Goal: Navigation & Orientation: Understand site structure

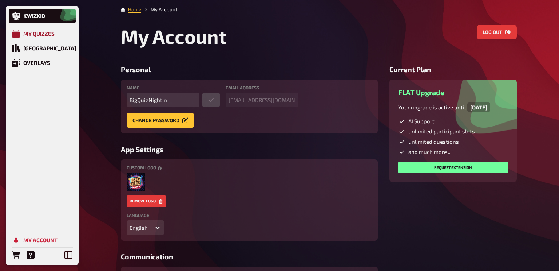
click at [32, 32] on div "My Quizzes" at bounding box center [38, 33] width 31 height 7
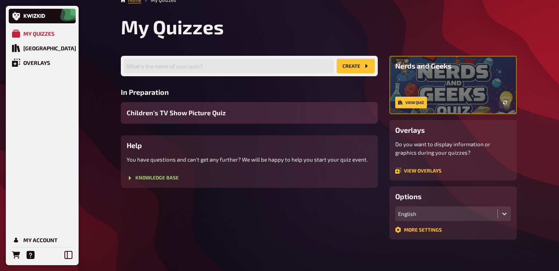
scroll to position [9, 0]
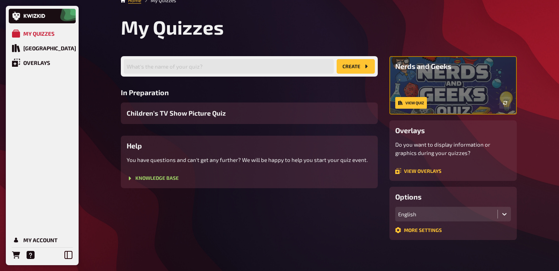
click at [464, 216] on div "English" at bounding box center [446, 214] width 97 height 7
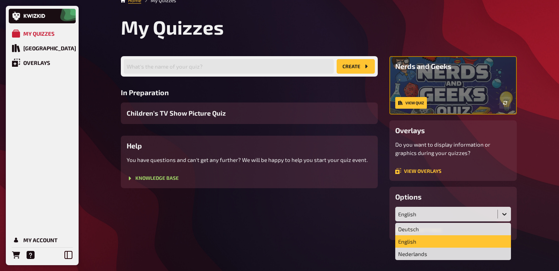
scroll to position [13, 0]
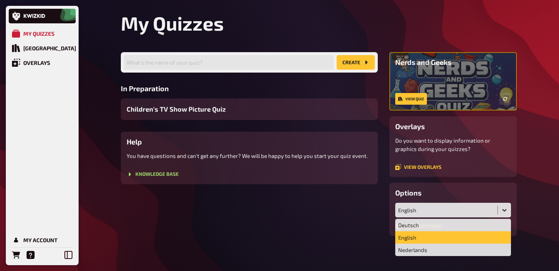
click at [529, 191] on div "My Quizzes Quiz Library Overlays My Account Home My Quizzes My Quizzes What's t…" at bounding box center [279, 129] width 559 height 284
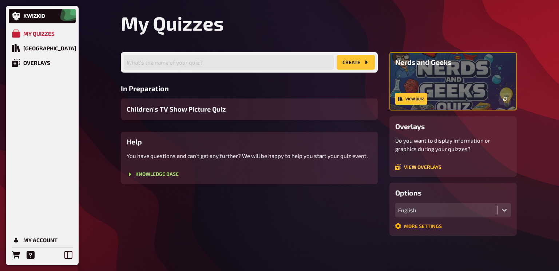
click at [431, 225] on link "More settings" at bounding box center [419, 226] width 47 height 6
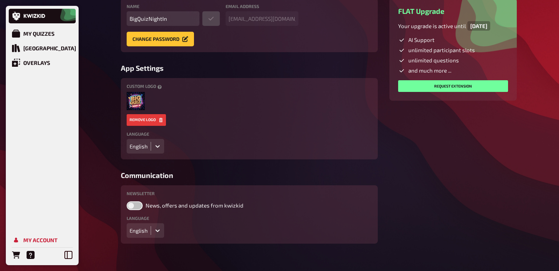
scroll to position [82, 0]
click at [65, 257] on icon at bounding box center [68, 255] width 8 height 8
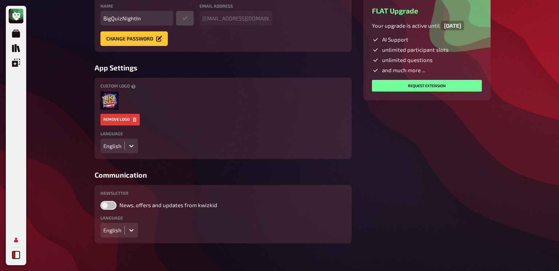
click at [17, 257] on icon at bounding box center [16, 255] width 8 height 8
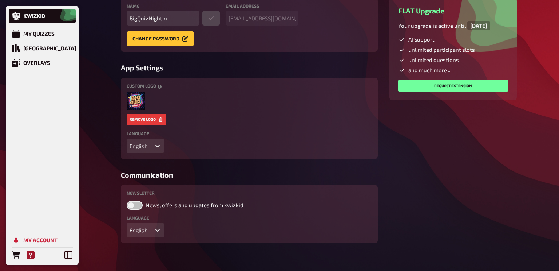
click at [31, 257] on icon "Help" at bounding box center [31, 255] width 8 height 8
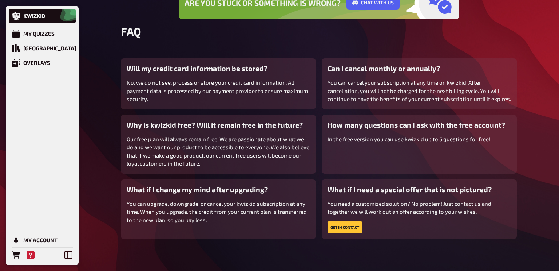
scroll to position [88, 0]
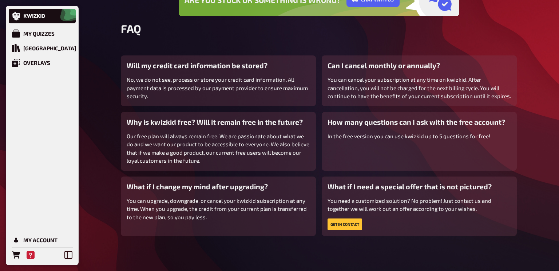
click at [244, 163] on p "Our free plan will always remain free. We are passionate about what we do and w…" at bounding box center [219, 148] width 184 height 33
click at [35, 45] on div "[GEOGRAPHIC_DATA]" at bounding box center [49, 48] width 53 height 7
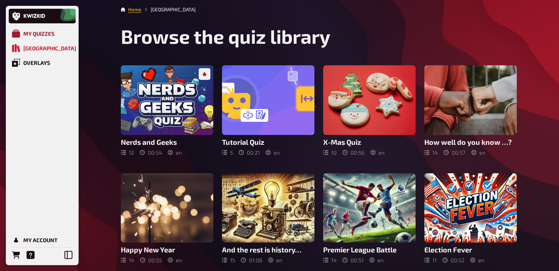
click at [39, 36] on div "My Quizzes" at bounding box center [38, 33] width 31 height 7
